Goal: Check status: Check status

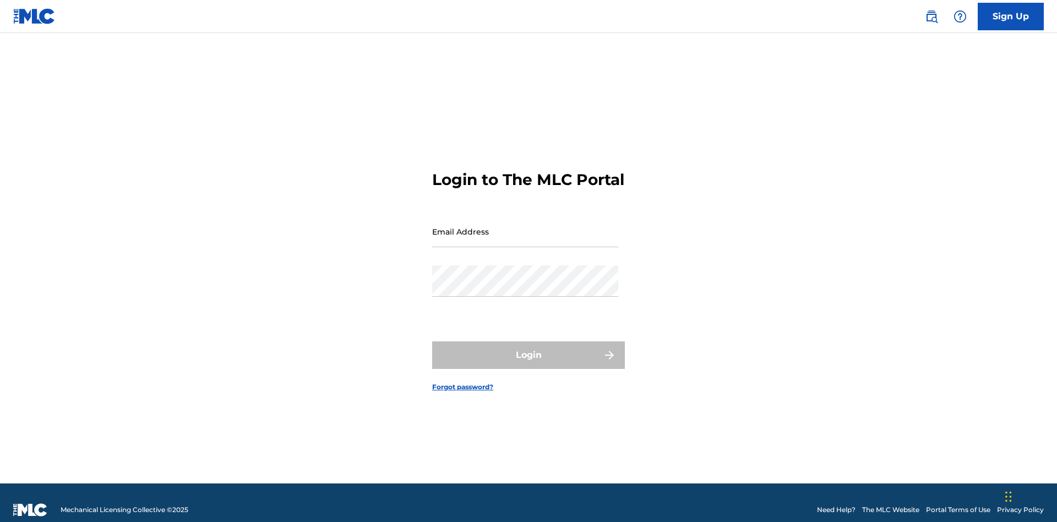
scroll to position [14, 0]
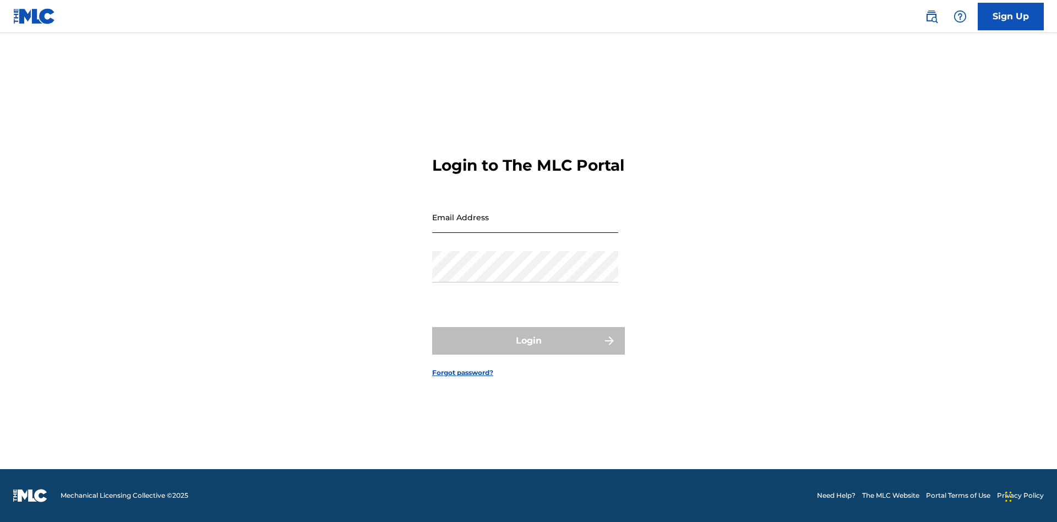
click at [525, 226] on input "Email Address" at bounding box center [525, 216] width 186 height 31
type input "[EMAIL_ADDRESS][DOMAIN_NAME]"
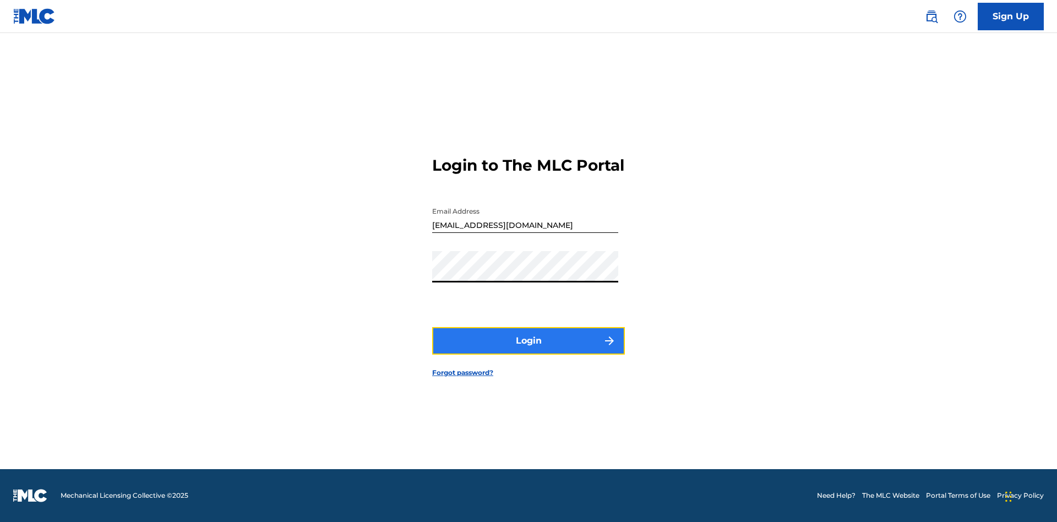
click at [528, 350] on button "Login" at bounding box center [528, 341] width 193 height 28
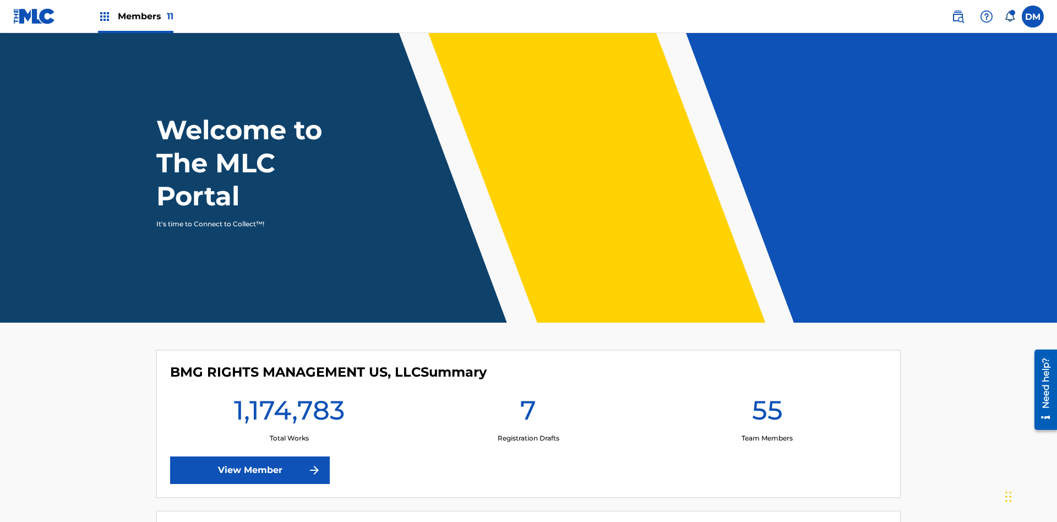
click at [135, 16] on span "Members 11" at bounding box center [146, 16] width 56 height 13
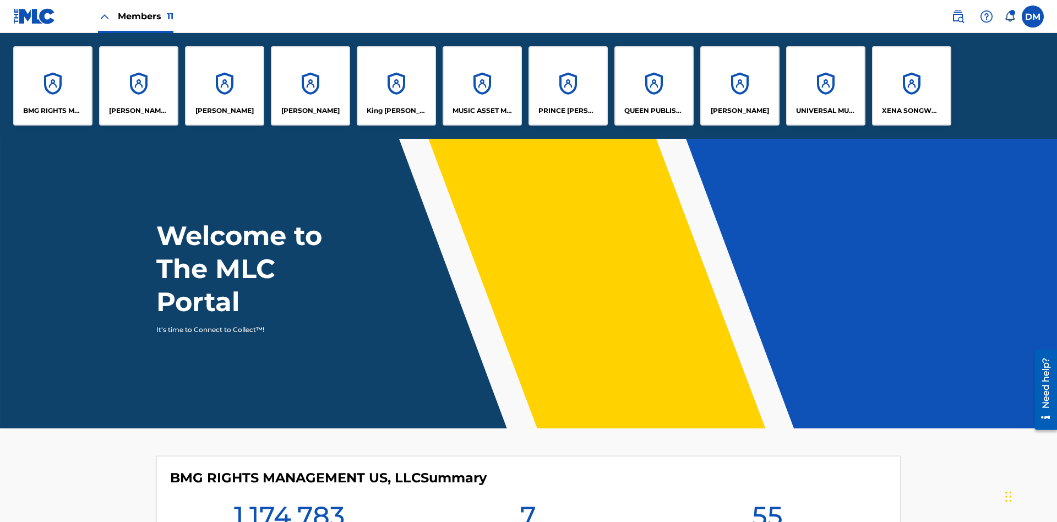
scroll to position [40, 0]
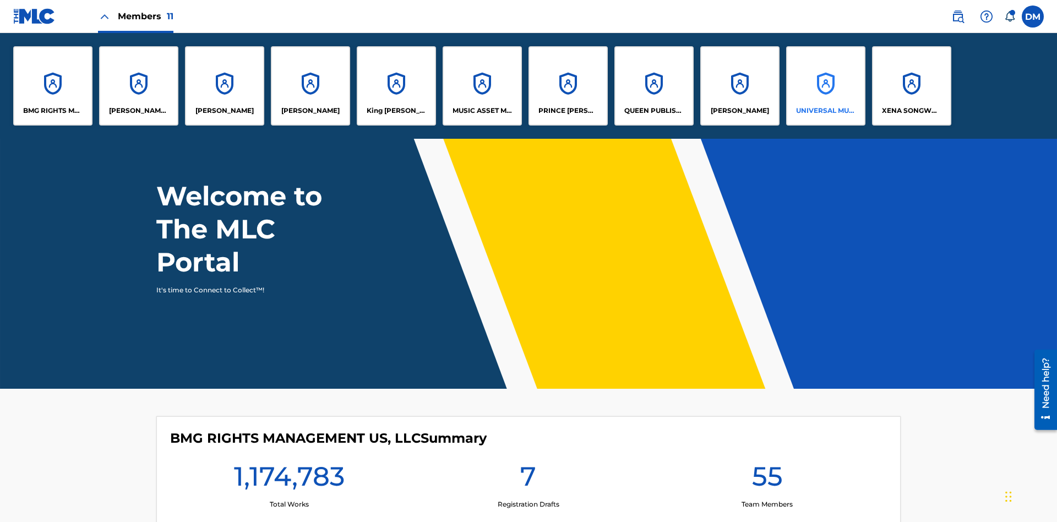
click at [825, 111] on p "UNIVERSAL MUSIC PUB GROUP" at bounding box center [826, 111] width 60 height 10
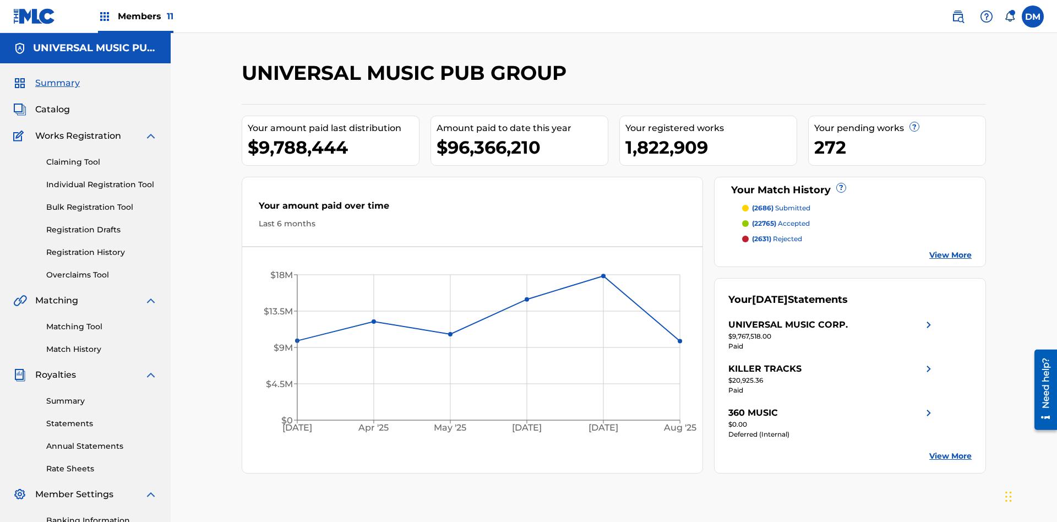
scroll to position [161, 0]
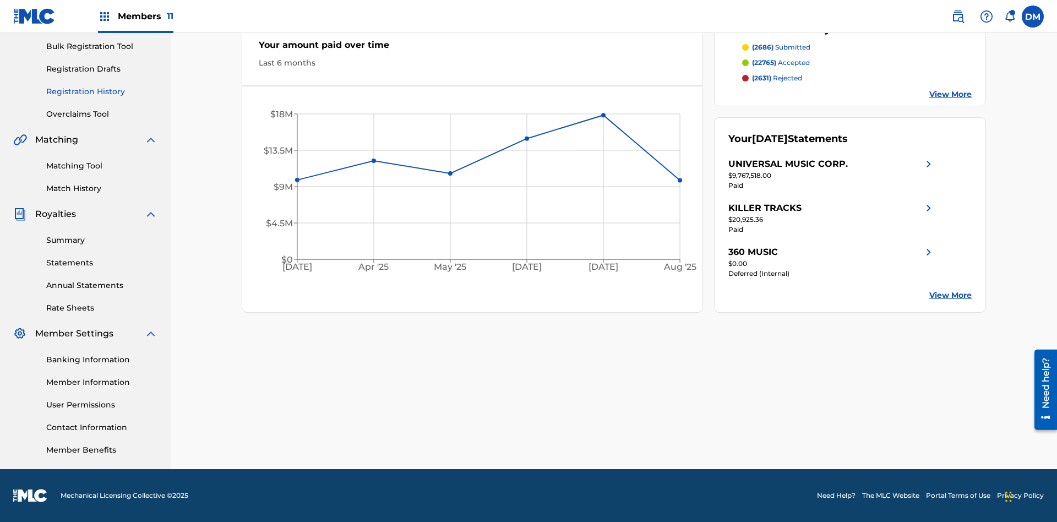
click at [102, 91] on link "Registration History" at bounding box center [101, 92] width 111 height 12
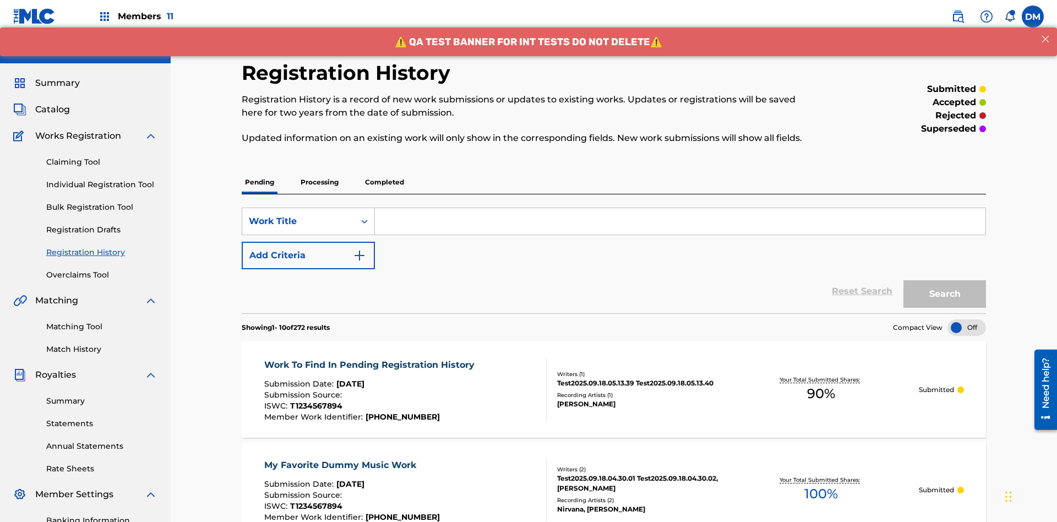
scroll to position [253, 0]
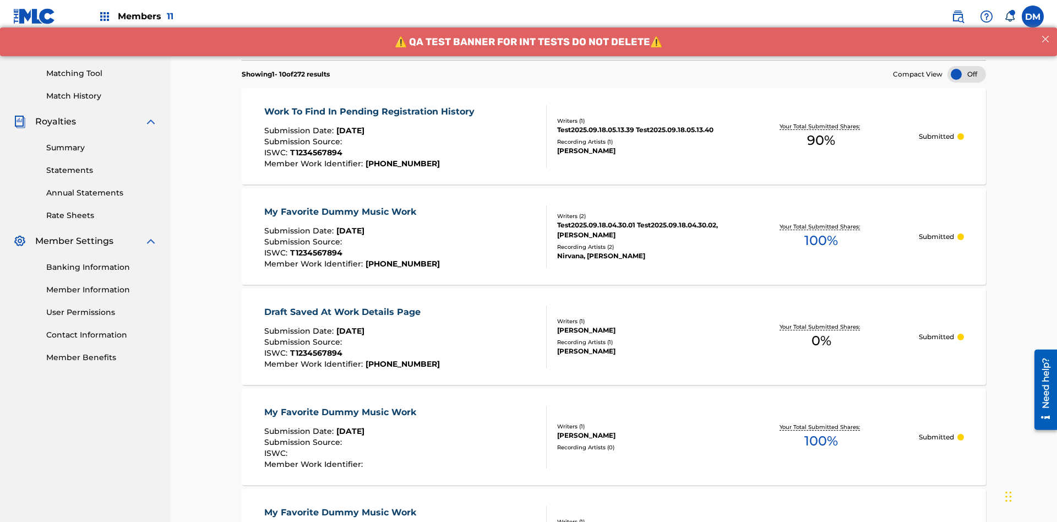
click at [967, 74] on div at bounding box center [966, 74] width 39 height 17
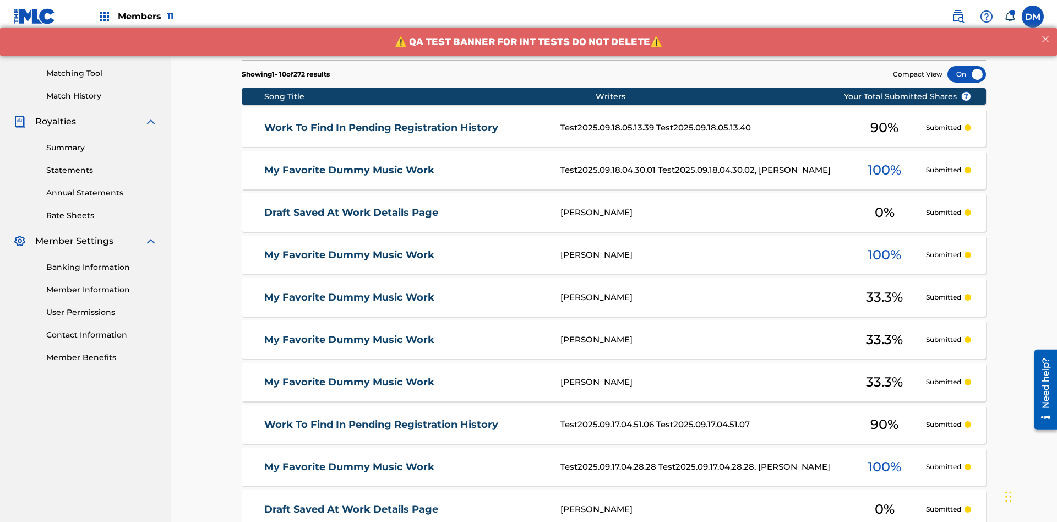
click at [967, 74] on div at bounding box center [966, 74] width 39 height 17
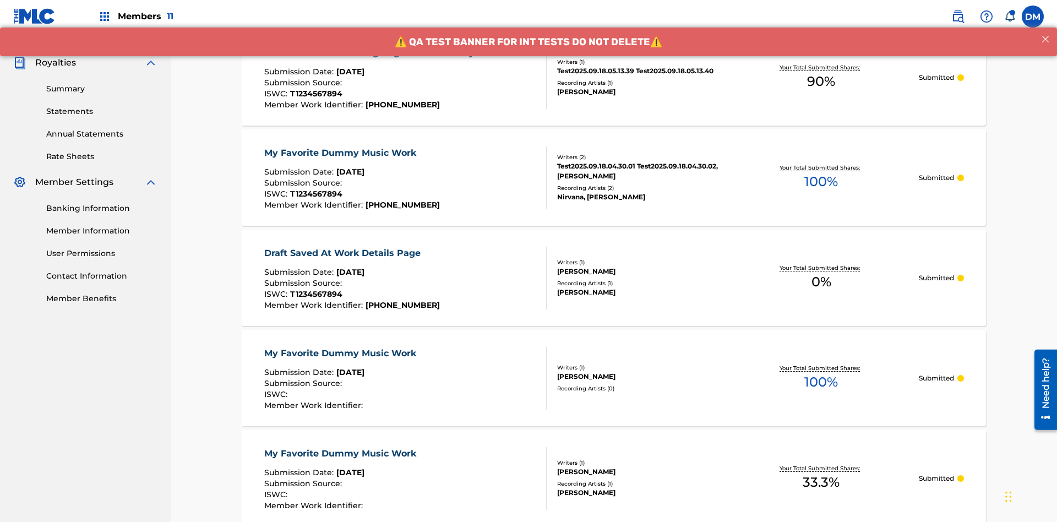
scroll to position [0, 0]
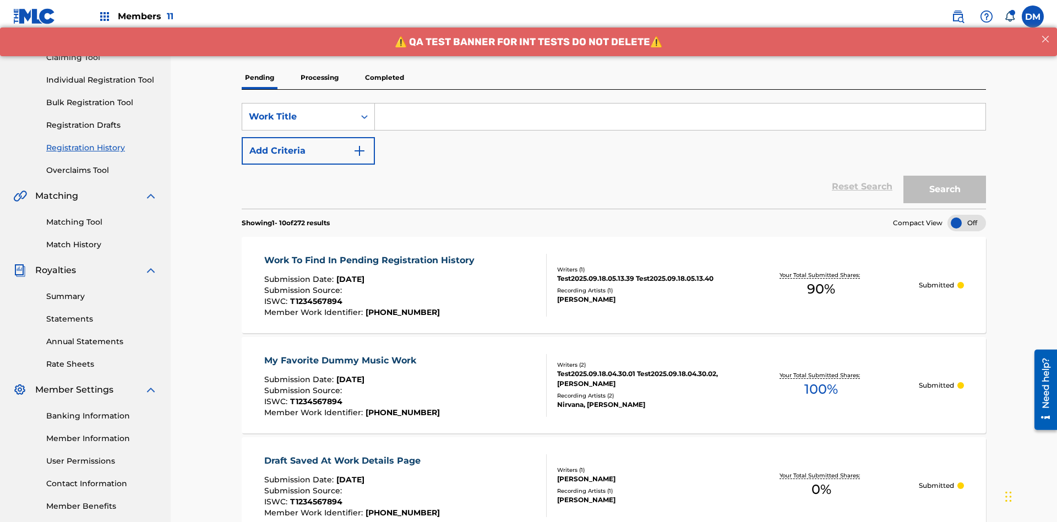
click at [319, 78] on p "Processing" at bounding box center [319, 77] width 45 height 23
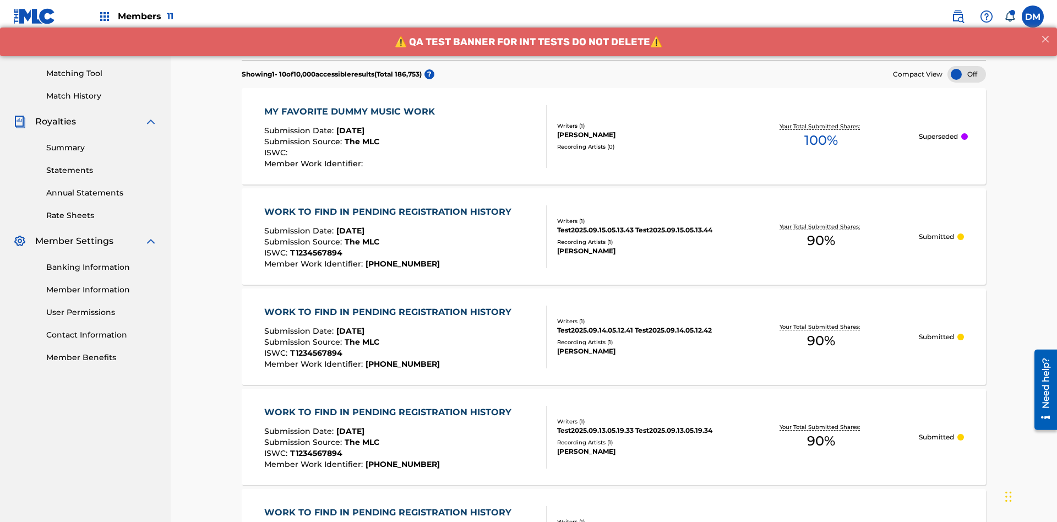
click at [967, 74] on div at bounding box center [966, 74] width 39 height 17
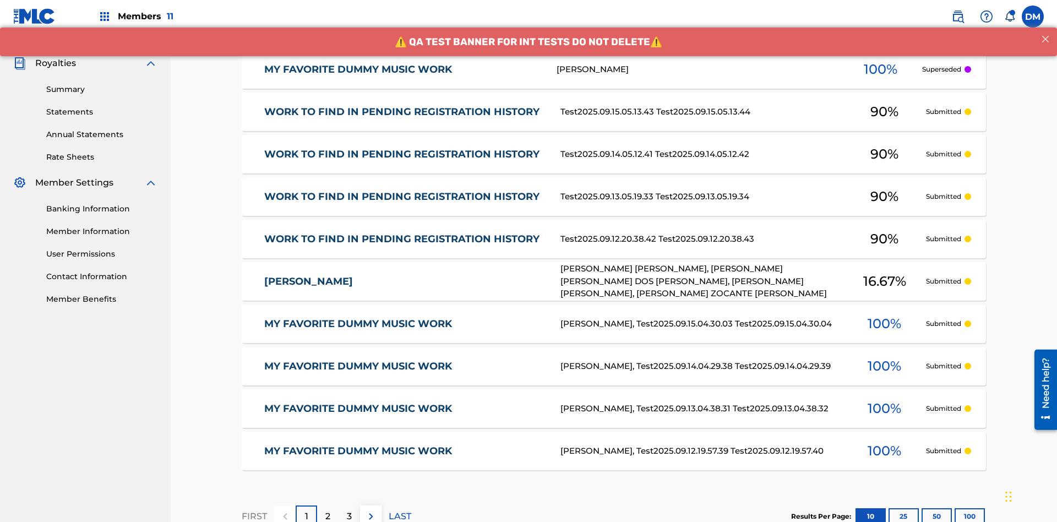
scroll to position [253, 0]
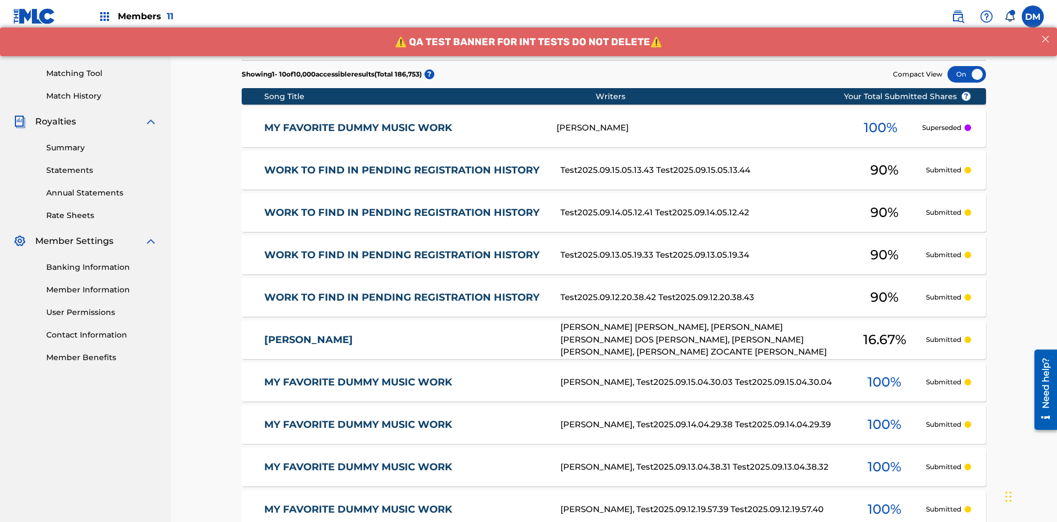
click at [967, 74] on div at bounding box center [966, 74] width 39 height 17
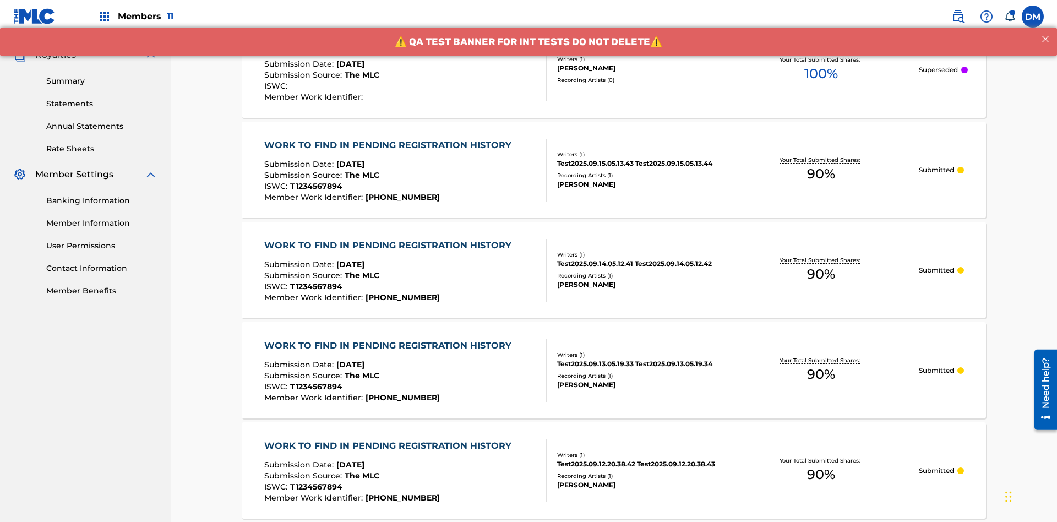
scroll to position [292, 0]
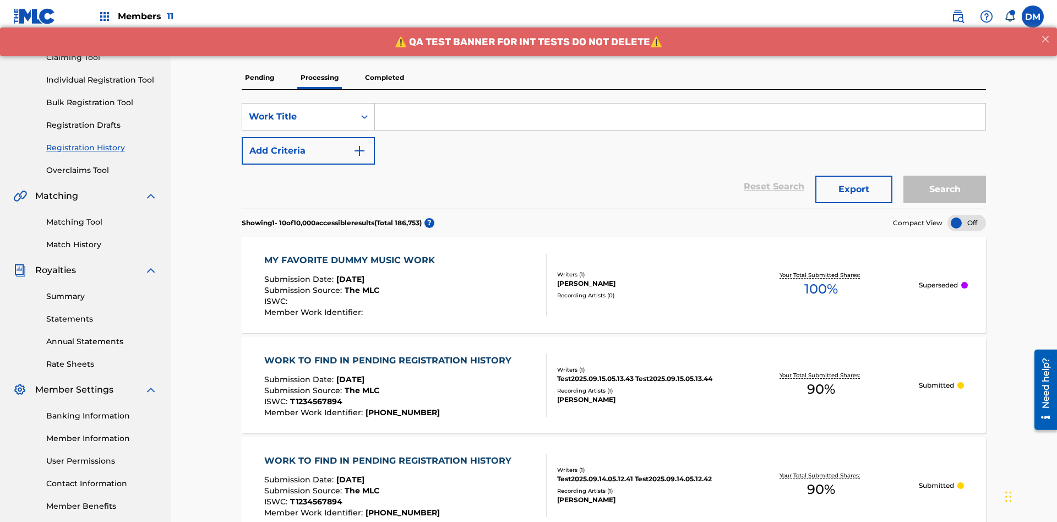
click at [384, 78] on p "Completed" at bounding box center [385, 77] width 46 height 23
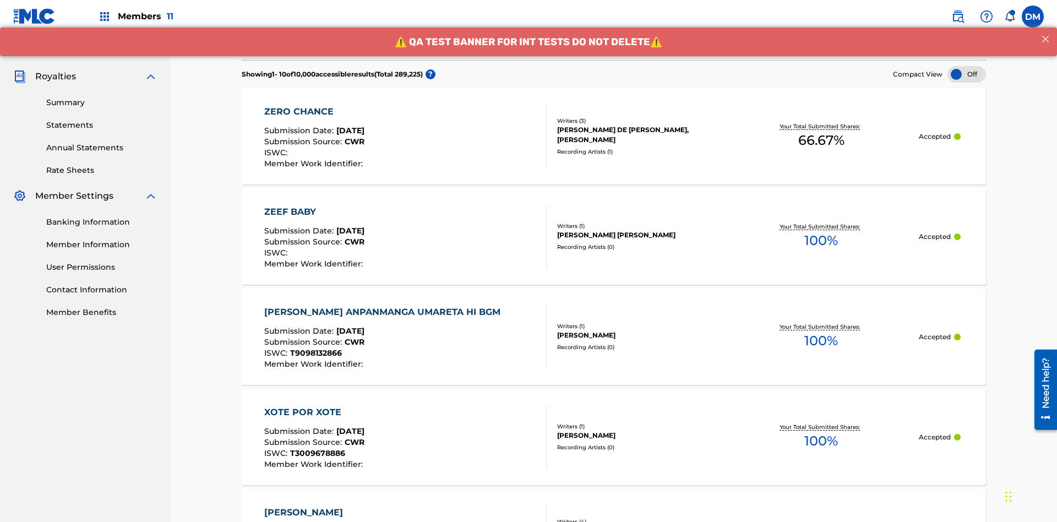
click at [967, 74] on div at bounding box center [966, 74] width 39 height 17
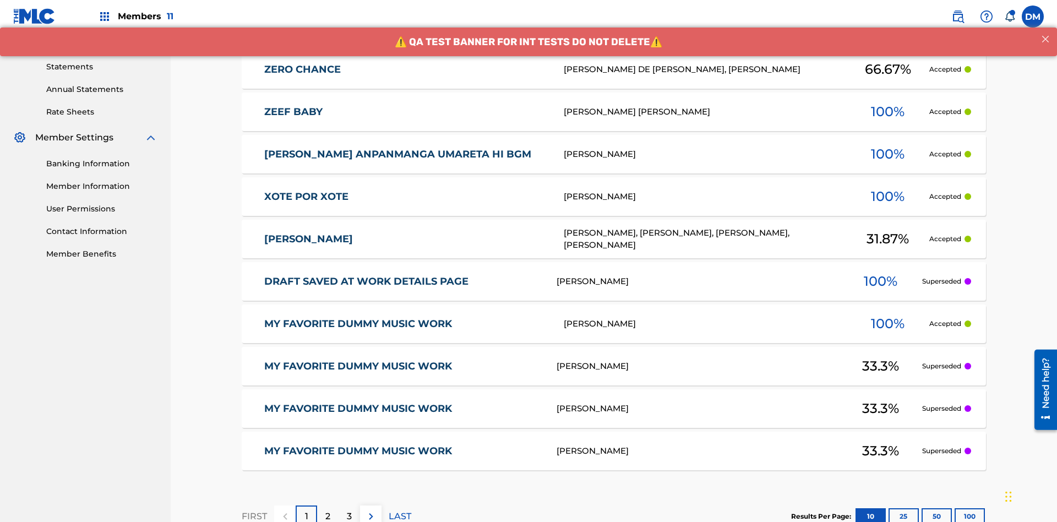
scroll to position [298, 0]
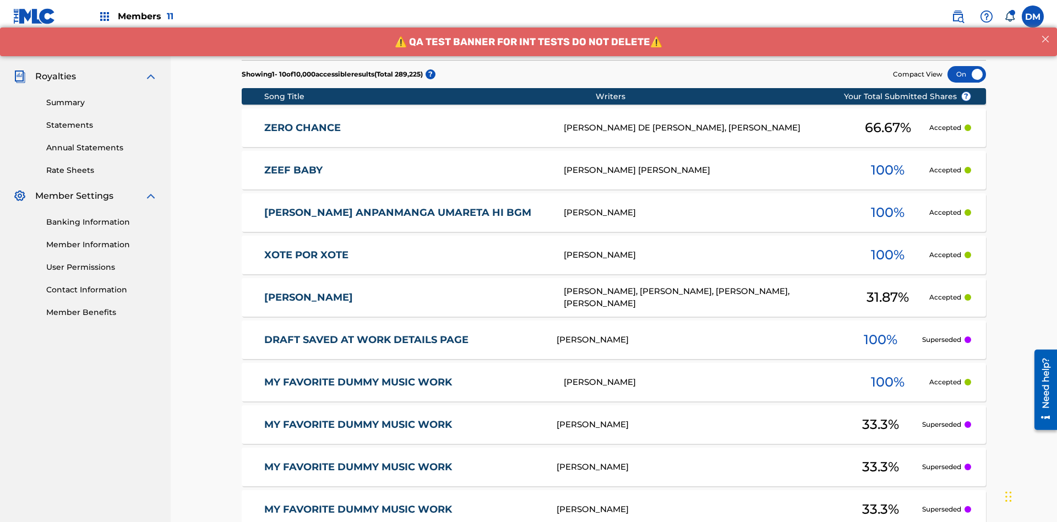
click at [967, 74] on div at bounding box center [966, 74] width 39 height 17
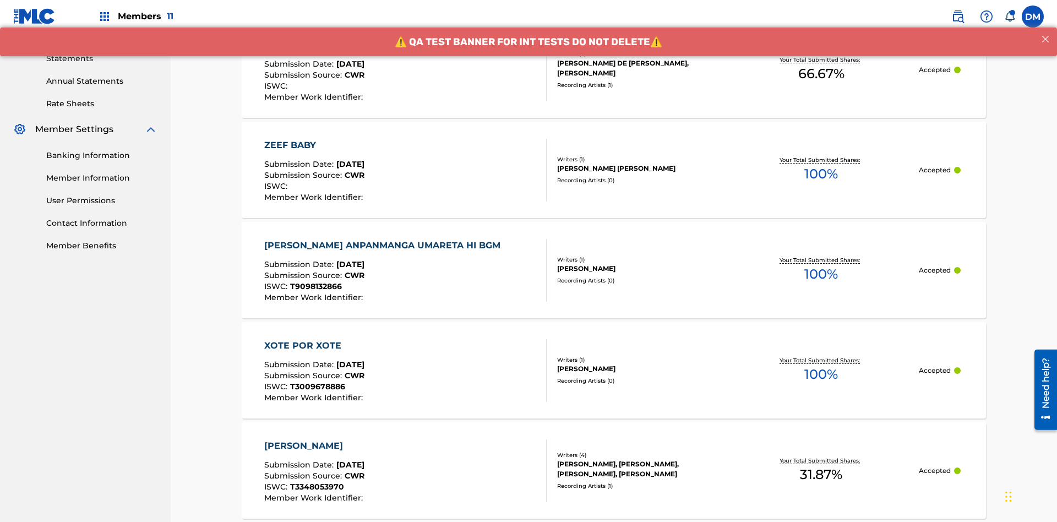
scroll to position [337, 0]
